Goal: Information Seeking & Learning: Check status

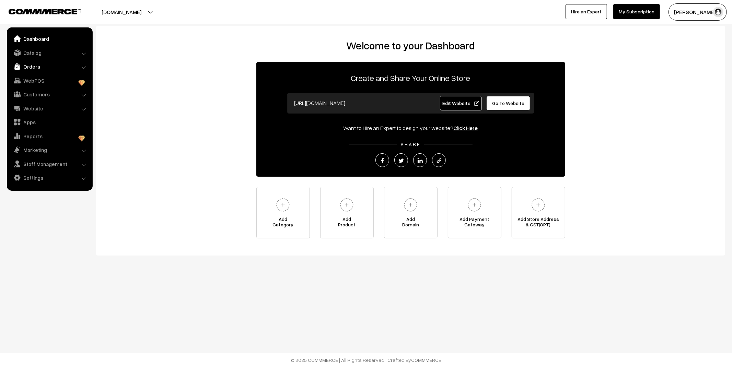
click at [38, 64] on link "Orders" at bounding box center [50, 66] width 82 height 12
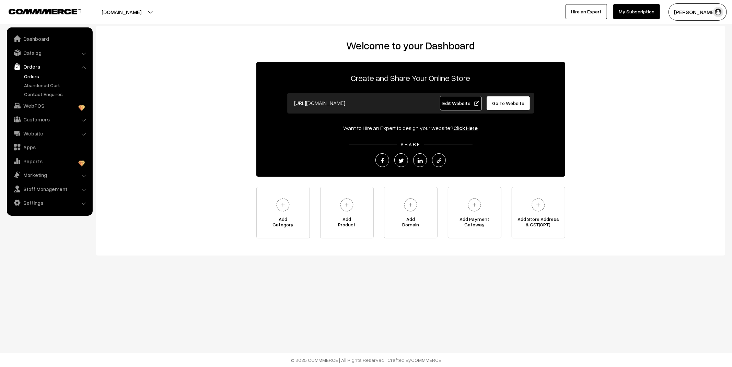
click at [35, 76] on link "Orders" at bounding box center [56, 76] width 68 height 7
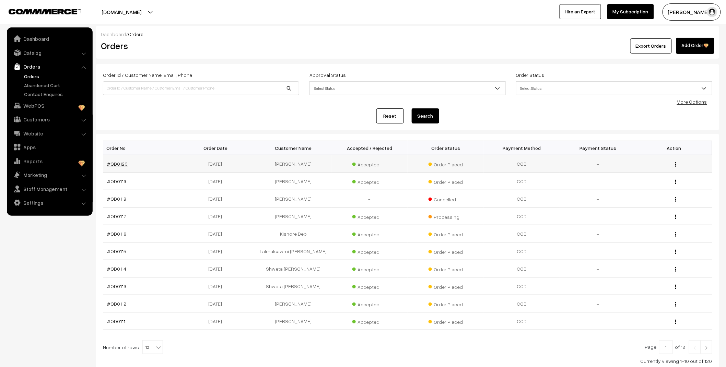
click at [121, 164] on link "#OD0120" at bounding box center [117, 164] width 21 height 6
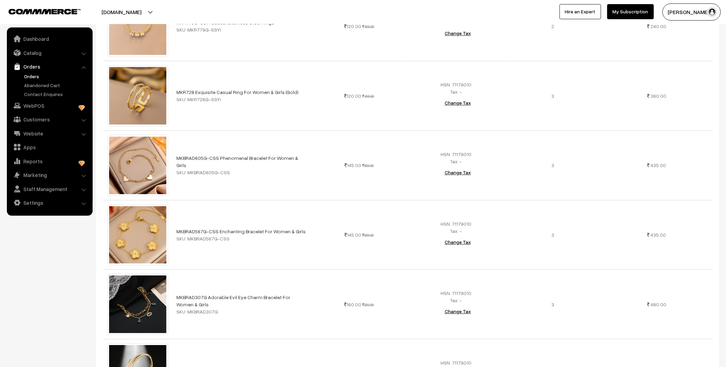
scroll to position [565, 0]
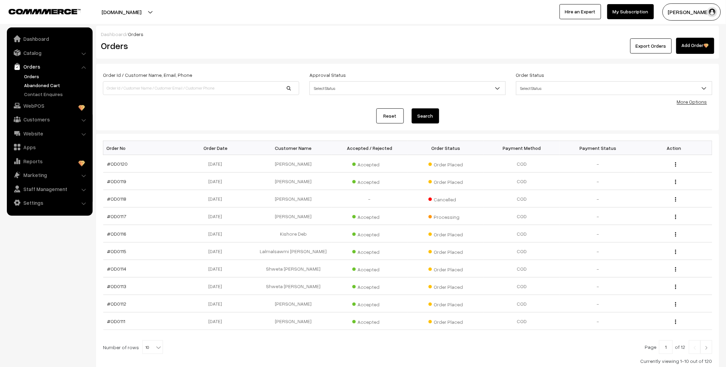
click at [59, 85] on link "Abandoned Cart" at bounding box center [56, 85] width 68 height 7
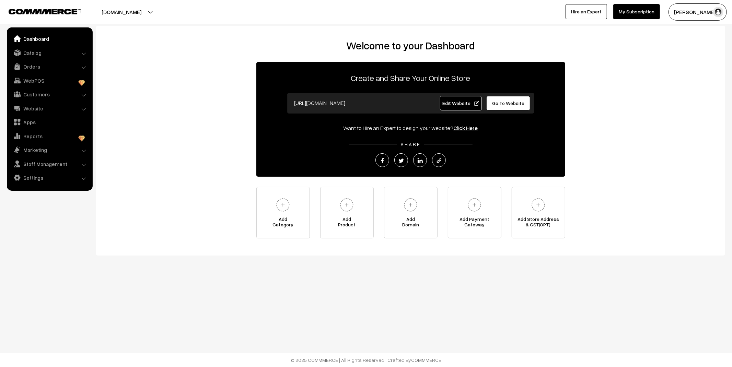
click at [39, 63] on link "Orders" at bounding box center [50, 66] width 82 height 12
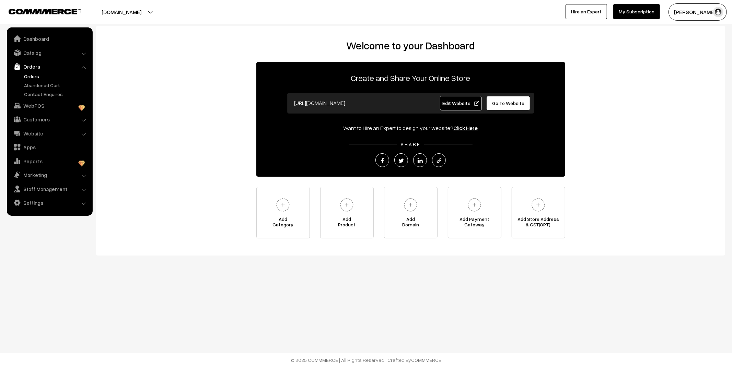
click at [31, 77] on link "Orders" at bounding box center [56, 76] width 68 height 7
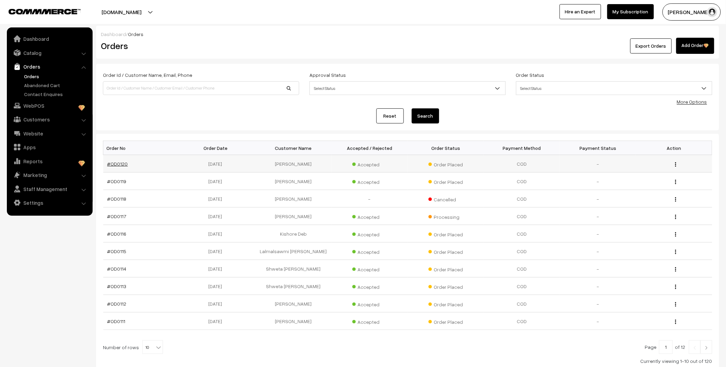
click at [123, 162] on link "#OD0120" at bounding box center [117, 164] width 21 height 6
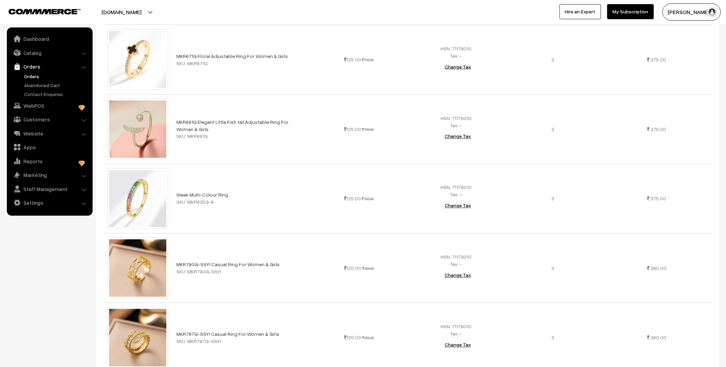
scroll to position [221, 0]
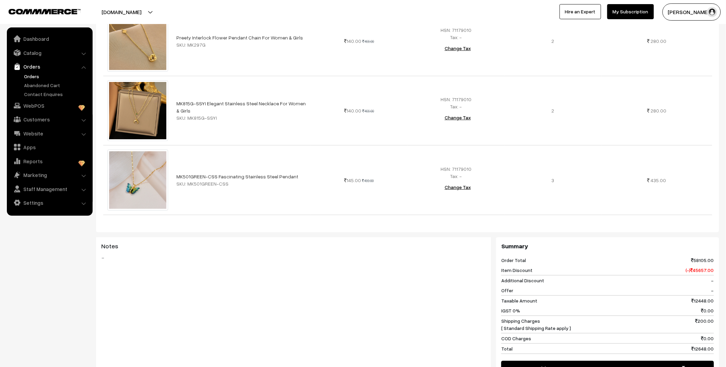
scroll to position [2242, 0]
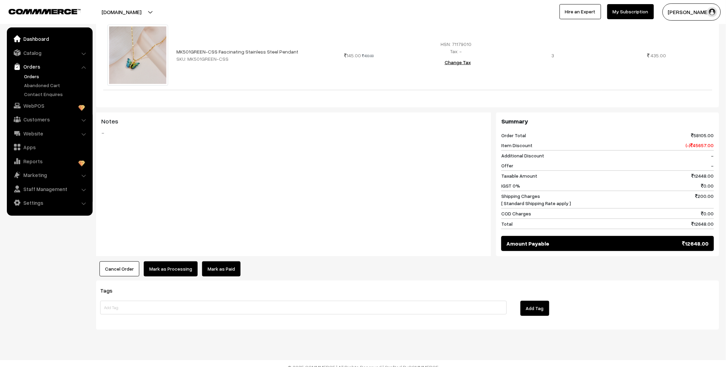
click at [36, 38] on link "Dashboard" at bounding box center [50, 39] width 82 height 12
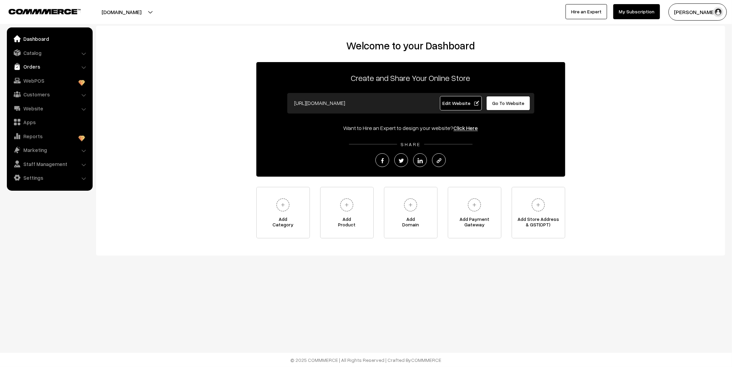
click at [41, 67] on link "Orders" at bounding box center [50, 66] width 82 height 12
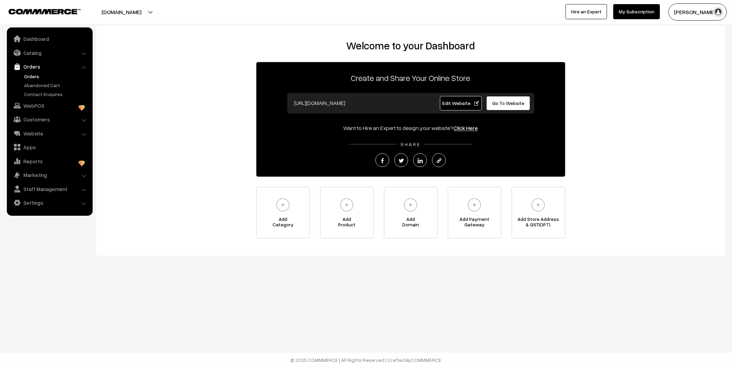
click at [37, 74] on link "Orders" at bounding box center [56, 76] width 68 height 7
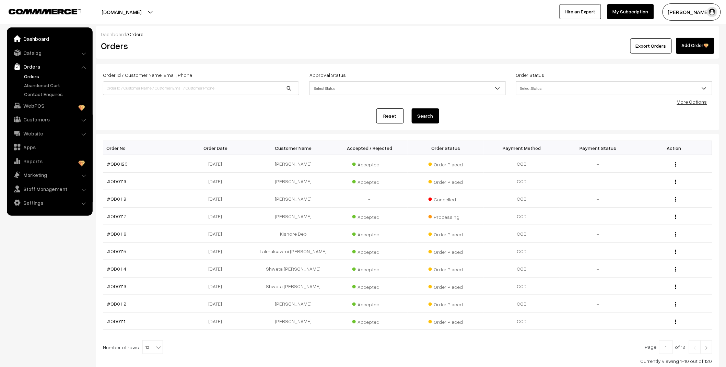
click at [36, 39] on link "Dashboard" at bounding box center [50, 39] width 82 height 12
